Goal: Transaction & Acquisition: Purchase product/service

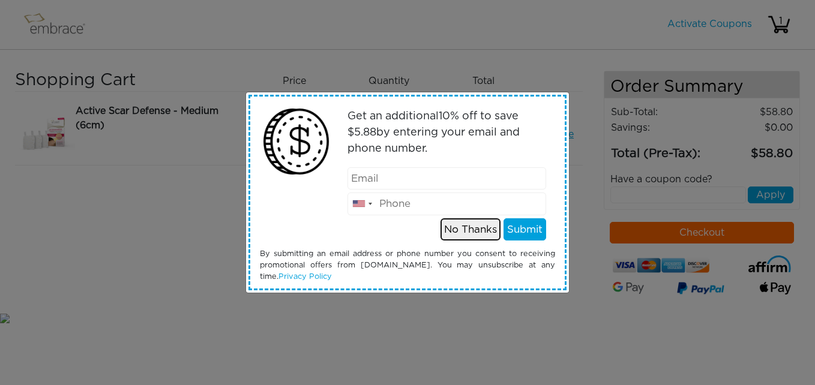
click at [462, 230] on button "No Thanks" at bounding box center [470, 229] width 60 height 23
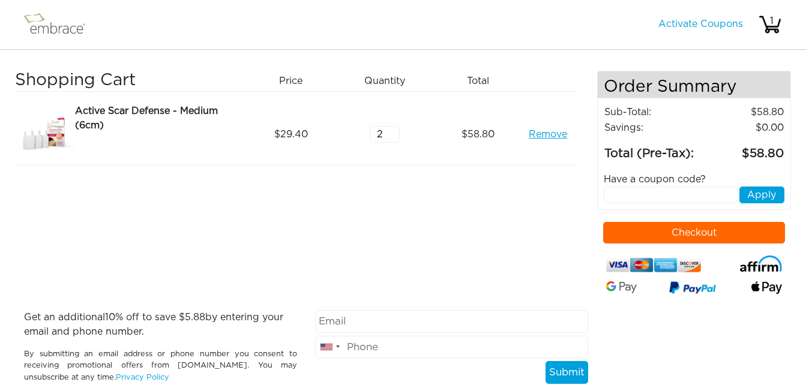
click at [68, 27] on img at bounding box center [60, 25] width 78 height 30
click at [689, 232] on button "Checkout" at bounding box center [694, 233] width 182 height 22
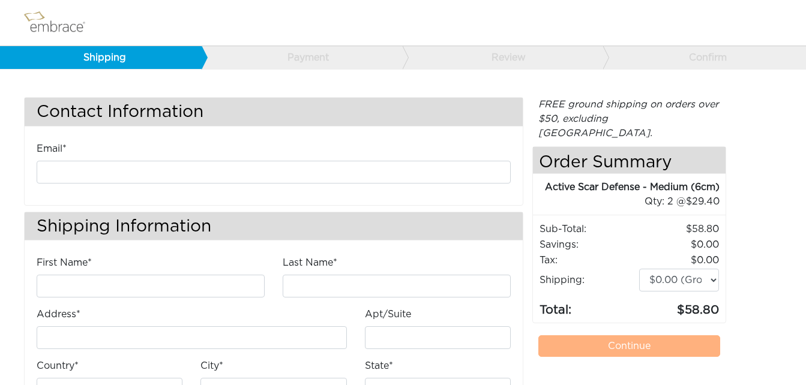
click at [52, 28] on img at bounding box center [60, 23] width 78 height 30
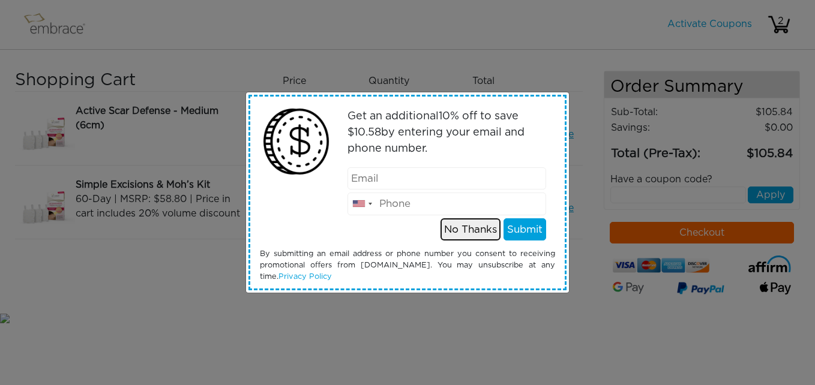
click at [473, 230] on button "No Thanks" at bounding box center [470, 229] width 60 height 23
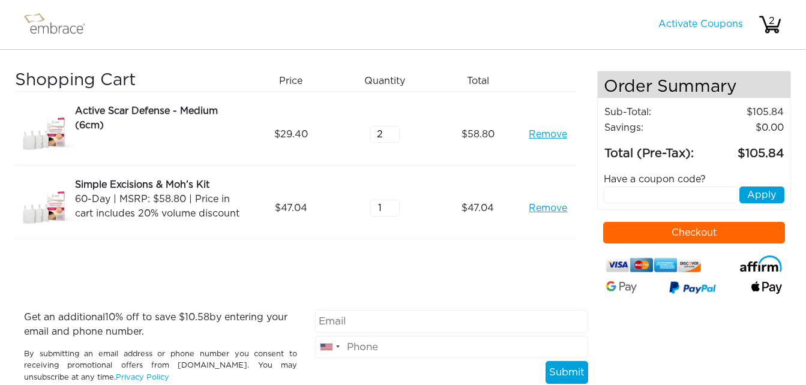
click at [545, 208] on link "Remove" at bounding box center [547, 208] width 38 height 14
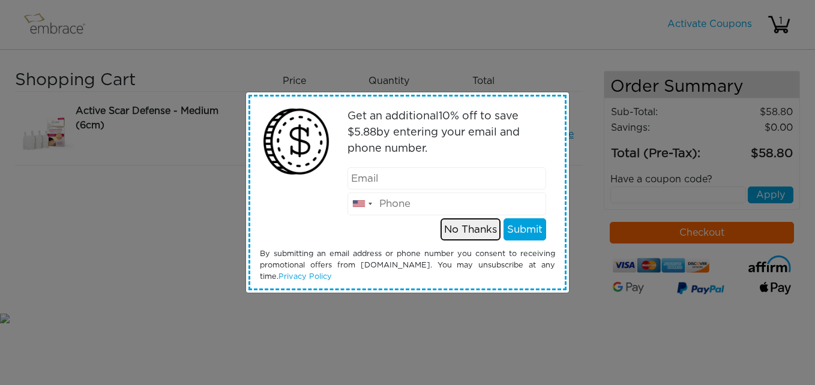
click at [473, 233] on button "No Thanks" at bounding box center [470, 229] width 60 height 23
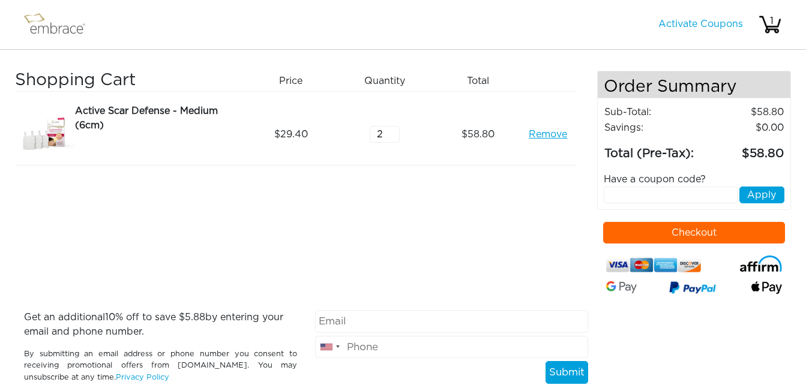
click at [697, 232] on button "Checkout" at bounding box center [694, 233] width 182 height 22
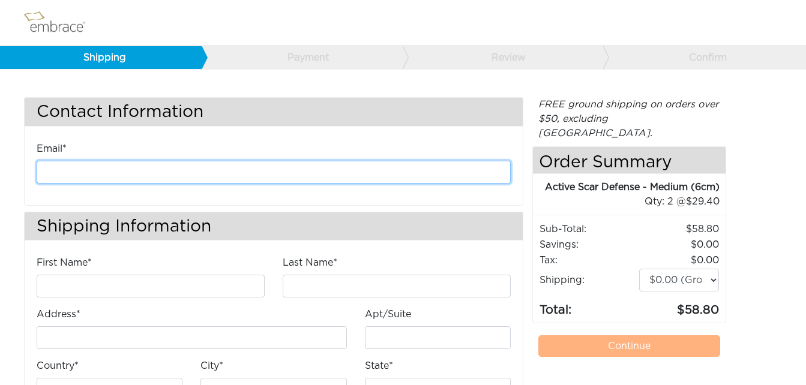
click at [257, 172] on input "email" at bounding box center [274, 172] width 474 height 23
type input "prncdmnd3@aol.com"
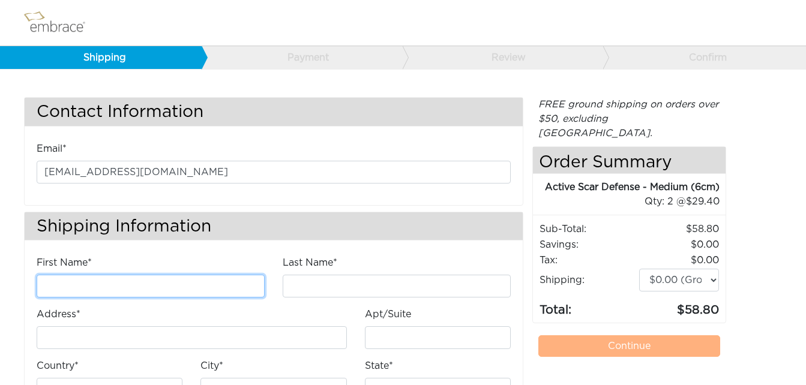
click at [218, 286] on input "First Name*" at bounding box center [151, 286] width 228 height 23
type input "LATESHIA"
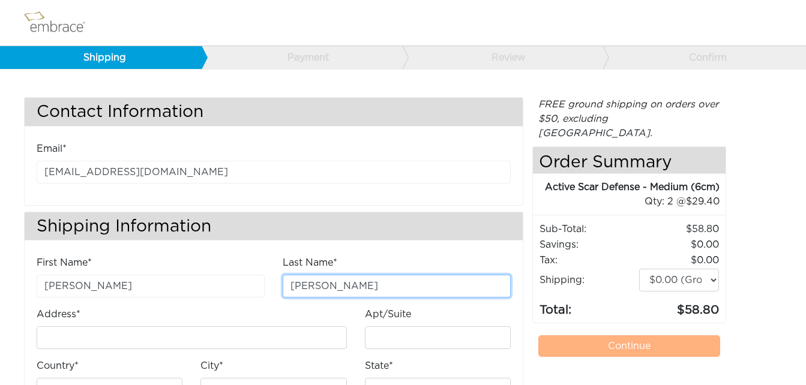
type input "LAWRENCE"
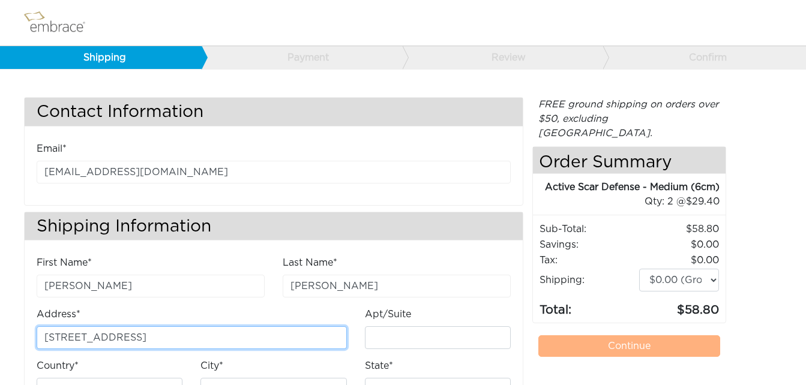
type input "[STREET_ADDRESS]"
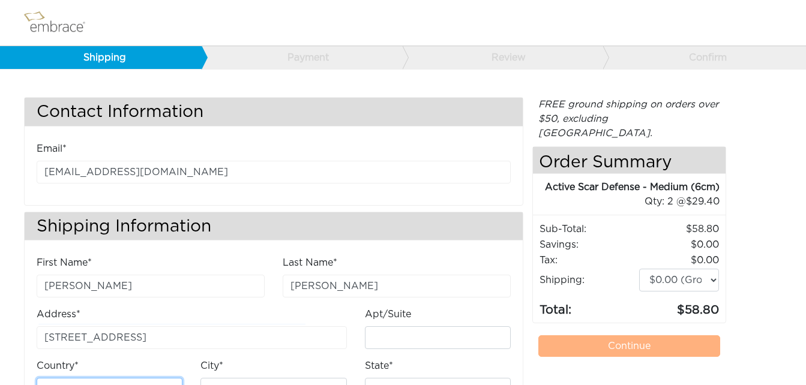
scroll to position [16, 0]
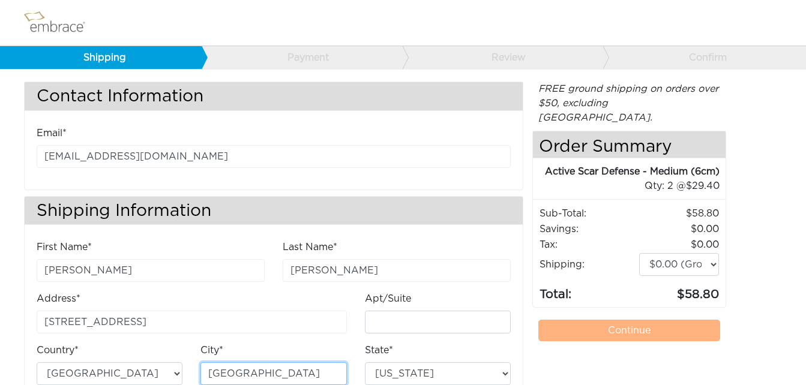
type input "[GEOGRAPHIC_DATA]"
select select "TN"
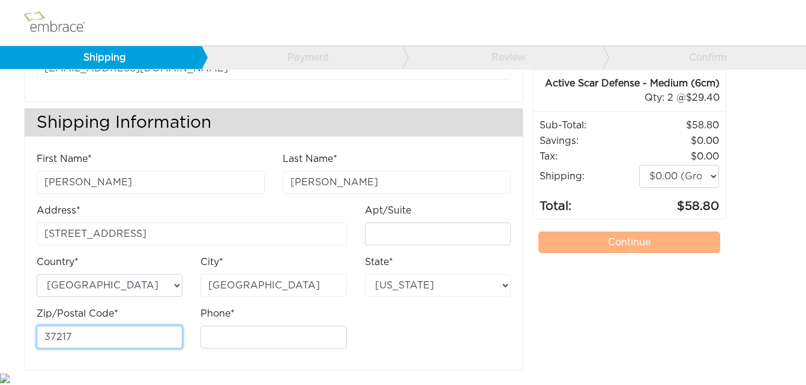
type input "37217"
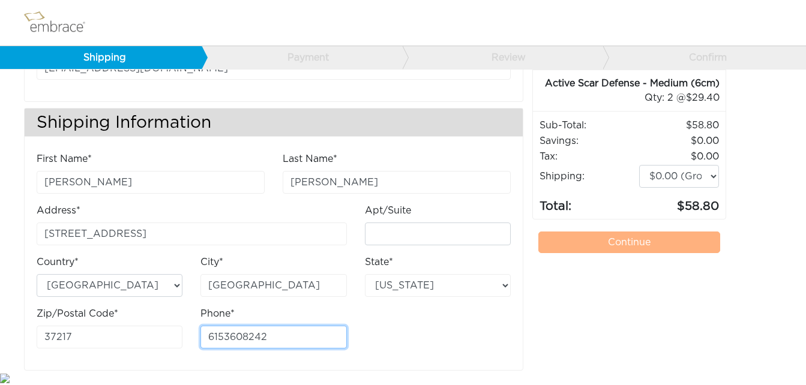
type input "6153608242"
click at [645, 232] on link "Continue" at bounding box center [629, 243] width 182 height 22
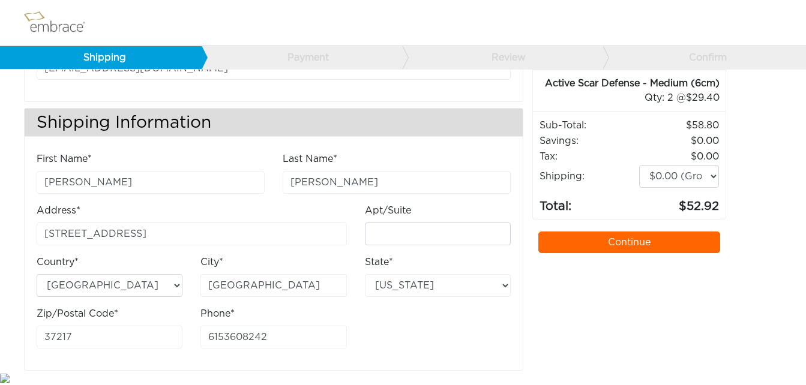
click at [642, 232] on link "Continue" at bounding box center [629, 243] width 182 height 22
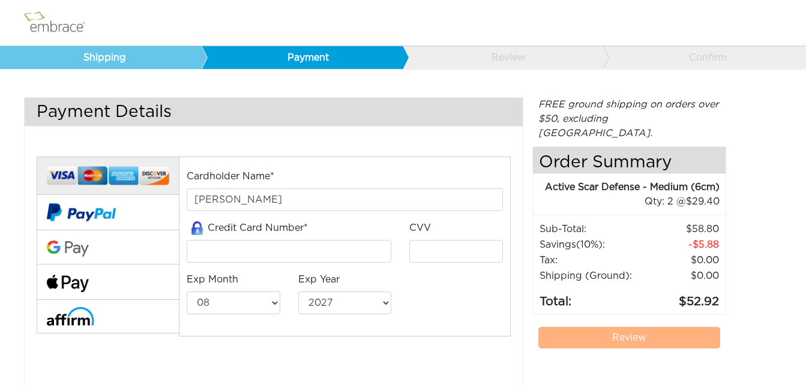
select select "8"
select select "2027"
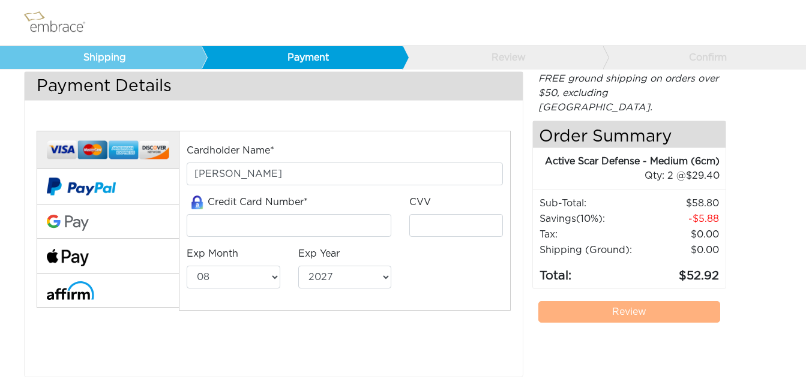
scroll to position [13, 0]
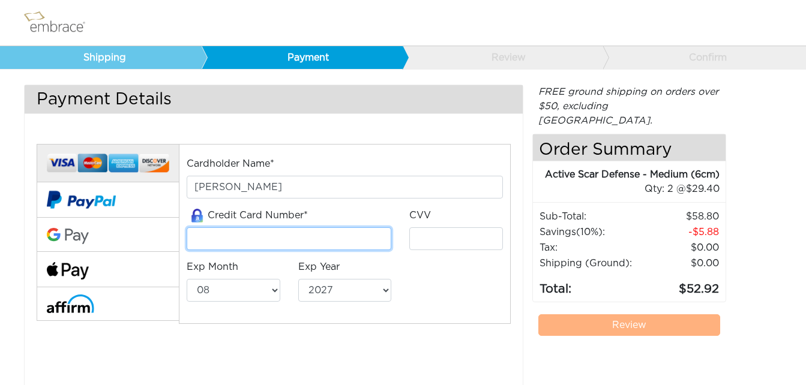
click at [316, 240] on input "tel" at bounding box center [289, 238] width 205 height 23
type input "4432646498427848"
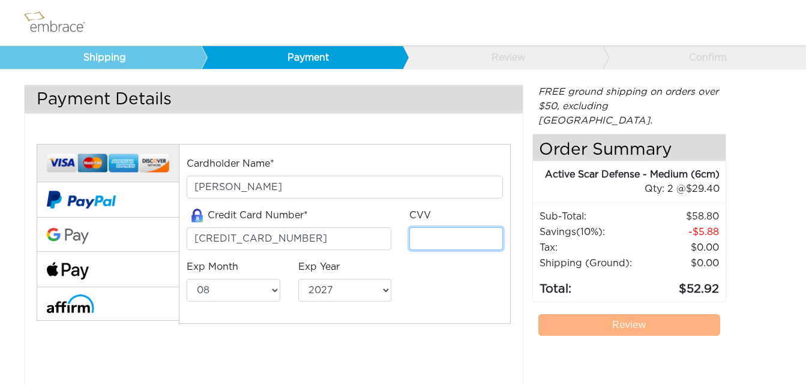
click at [470, 242] on input "tel" at bounding box center [456, 238] width 94 height 23
type input "832"
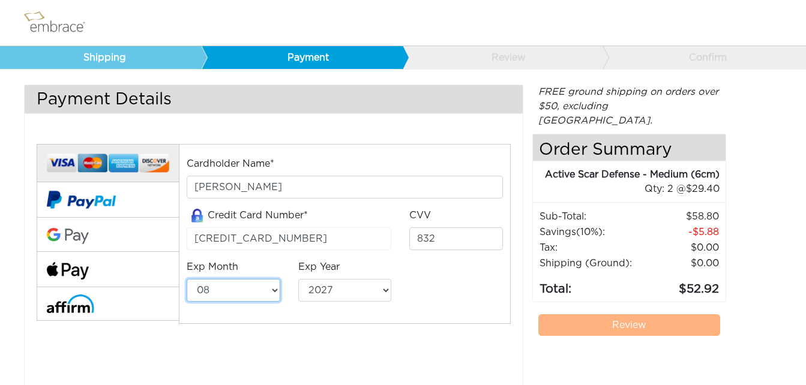
click at [223, 291] on select "01 02 03 04 05 06 07 08 09 10 11 12" at bounding box center [234, 290] width 94 height 23
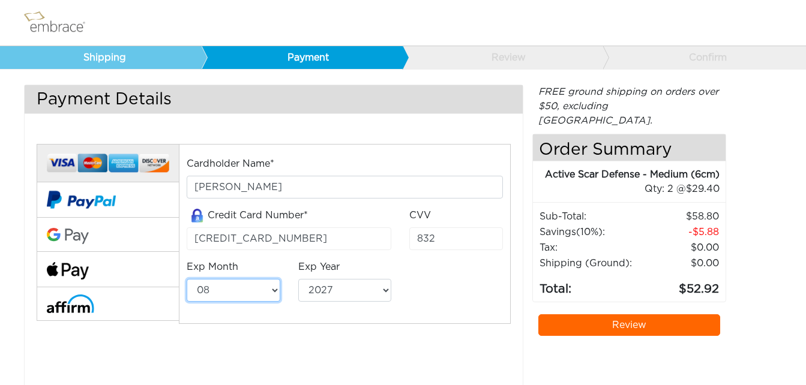
select select "6"
click at [187, 279] on select "01 02 03 04 05 06 07 08 09 10 11 12" at bounding box center [234, 290] width 94 height 23
click at [329, 289] on select "2025 2026 2027 2028 2029 2030 2031 2032 2033 2034 2035 2036 2037 2038 2039" at bounding box center [345, 290] width 94 height 23
select select "2029"
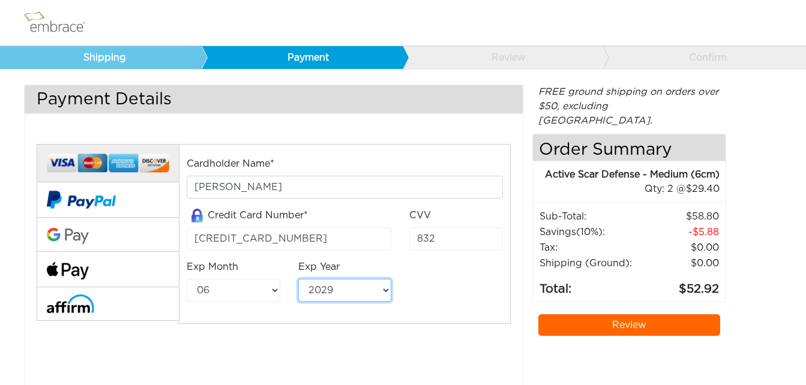
click at [298, 279] on select "2025 2026 2027 2028 2029 2030 2031 2032 2033 2034 2035 2036 2037 2038 2039" at bounding box center [345, 290] width 94 height 23
click at [413, 25] on nav at bounding box center [403, 23] width 806 height 46
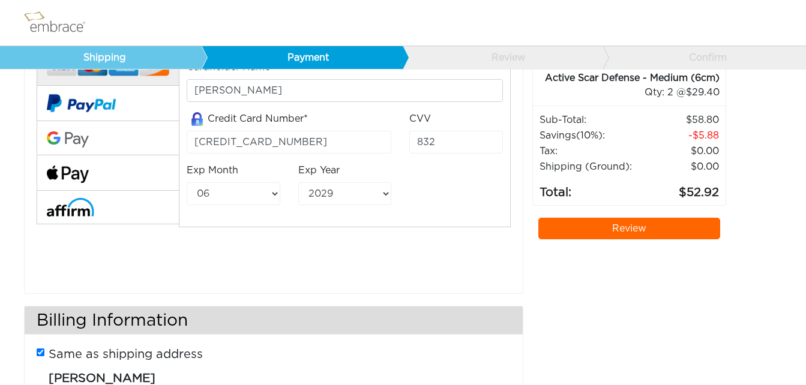
scroll to position [4, 0]
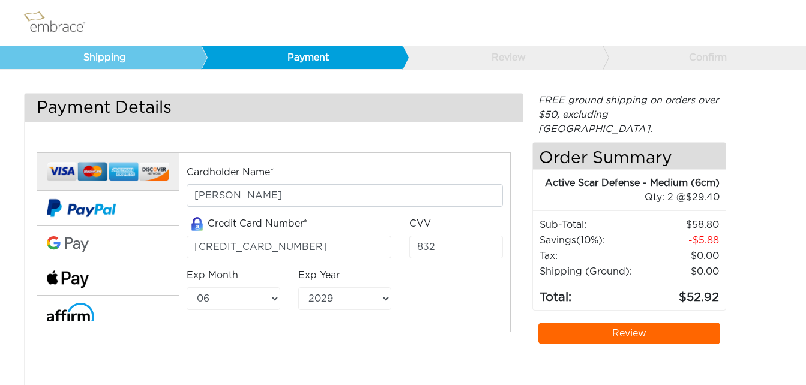
click at [622, 323] on link "Review" at bounding box center [629, 334] width 182 height 22
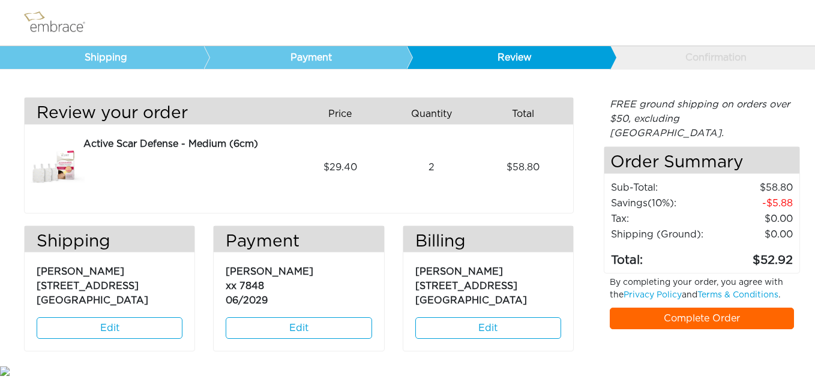
click at [717, 308] on link "Complete Order" at bounding box center [701, 319] width 184 height 22
